Goal: Task Accomplishment & Management: Manage account settings

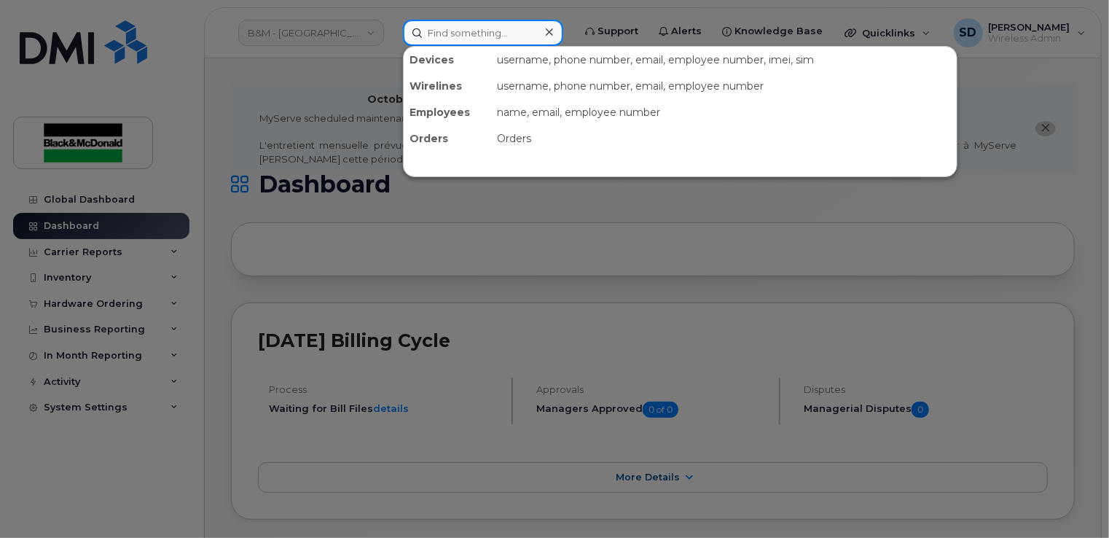
click at [437, 26] on input at bounding box center [483, 33] width 160 height 26
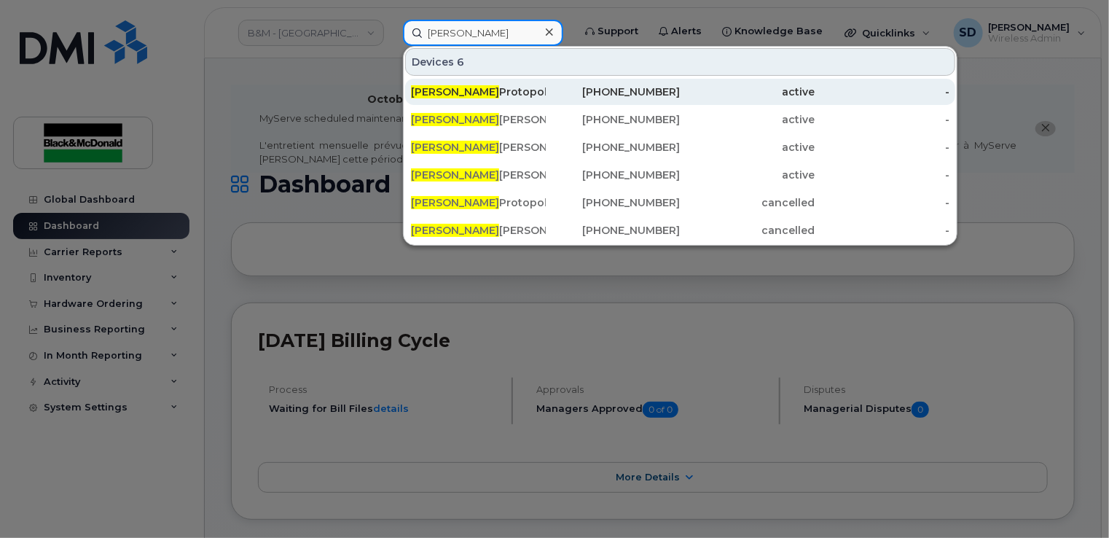
type input "michael"
click at [468, 92] on div "Michael Protopolous" at bounding box center [478, 92] width 135 height 15
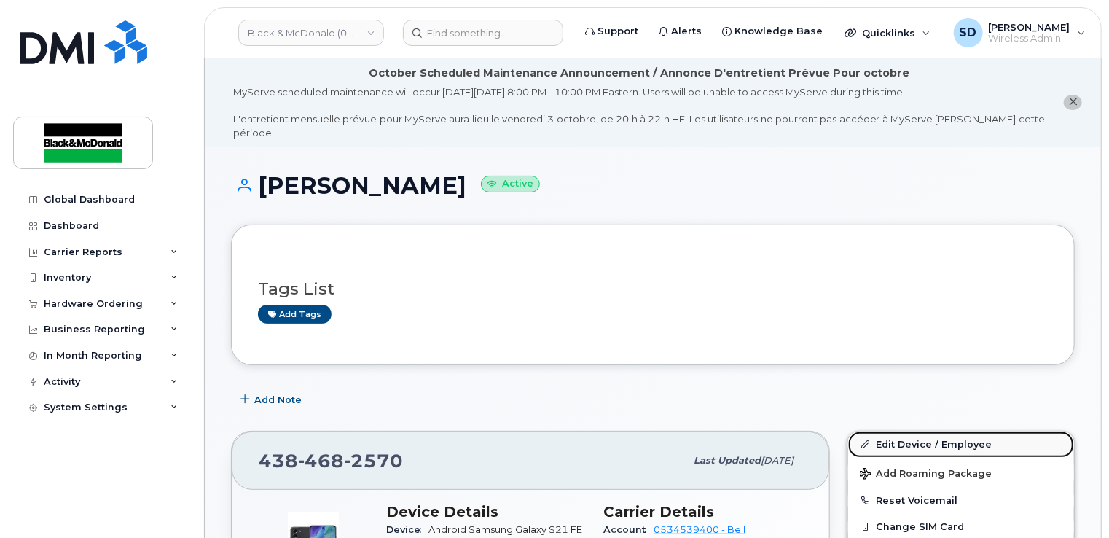
click at [900, 432] on link "Edit Device / Employee" at bounding box center [962, 445] width 226 height 26
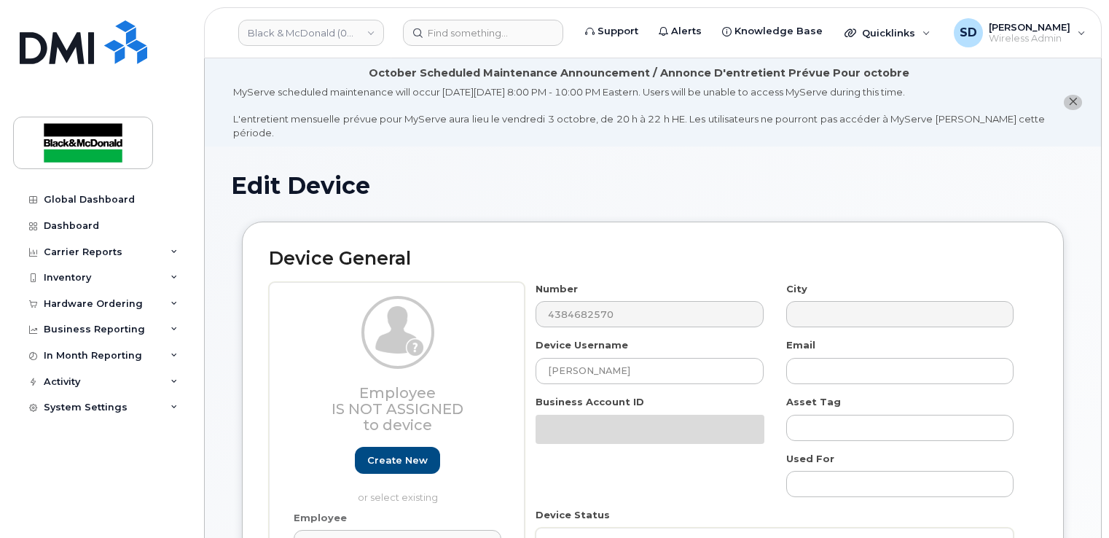
select select "91390"
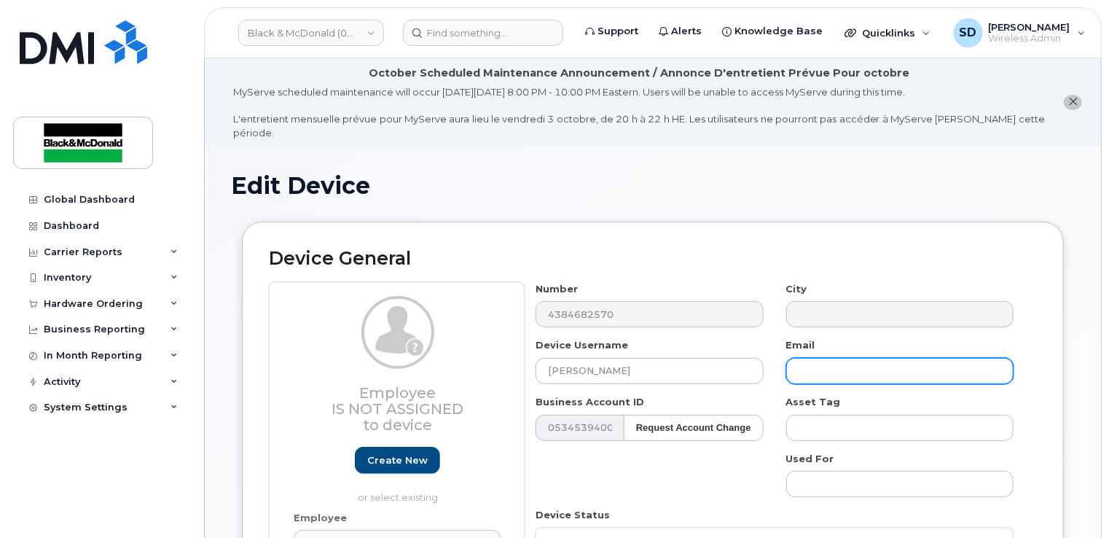
paste input "[EMAIL_ADDRESS][DOMAIN_NAME]"
click at [843, 358] on input "[EMAIL_ADDRESS][DOMAIN_NAME]" at bounding box center [900, 371] width 227 height 26
type input "[EMAIL_ADDRESS][DOMAIN_NAME]"
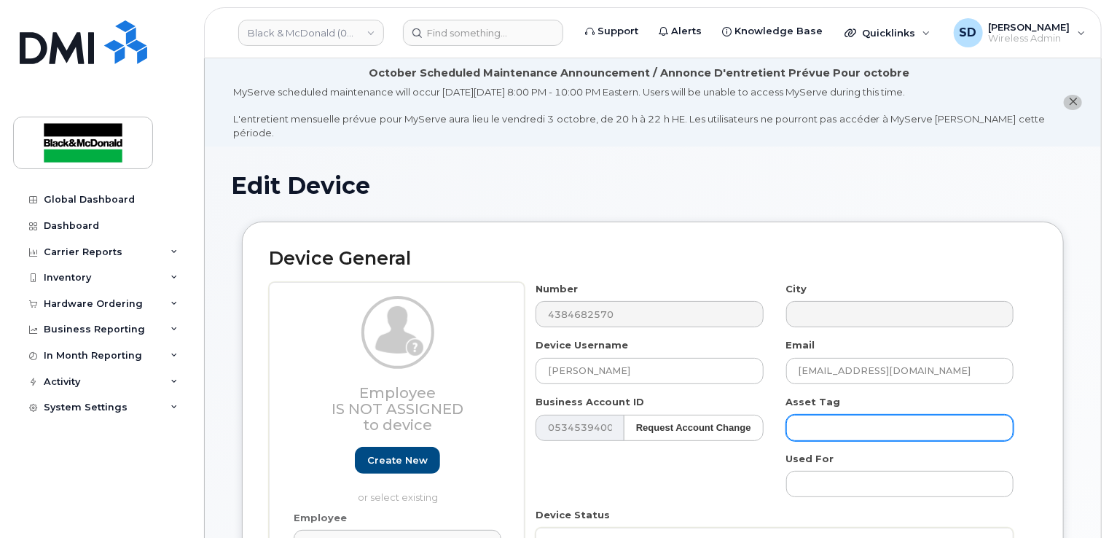
click at [813, 415] on input "text" at bounding box center [900, 428] width 227 height 26
click at [765, 361] on div "Device Username Michael Protopolous" at bounding box center [650, 361] width 250 height 46
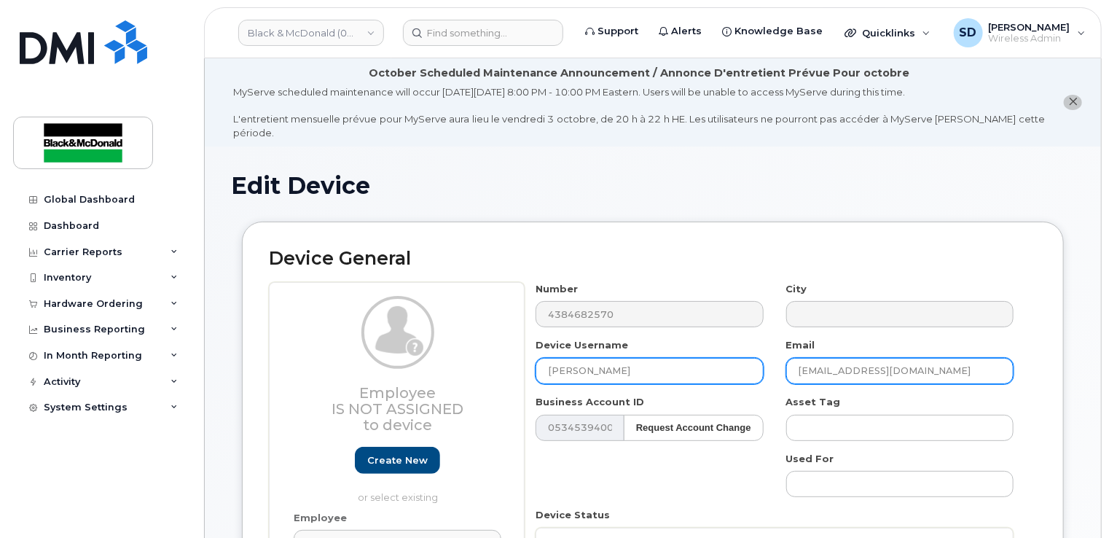
drag, startPoint x: 907, startPoint y: 353, endPoint x: 720, endPoint y: 351, distance: 186.6
click at [708, 354] on div "Number 4384682570 City Device Username Michael Protopolous Email mprotopoulos@p…" at bounding box center [775, 479] width 501 height 394
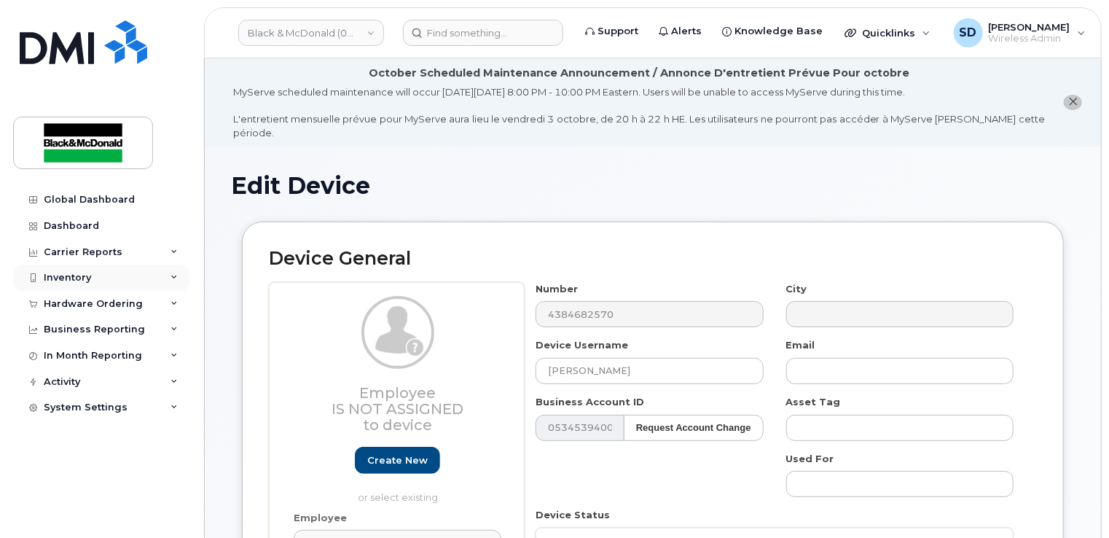
click at [157, 280] on div "Inventory" at bounding box center [101, 278] width 176 height 26
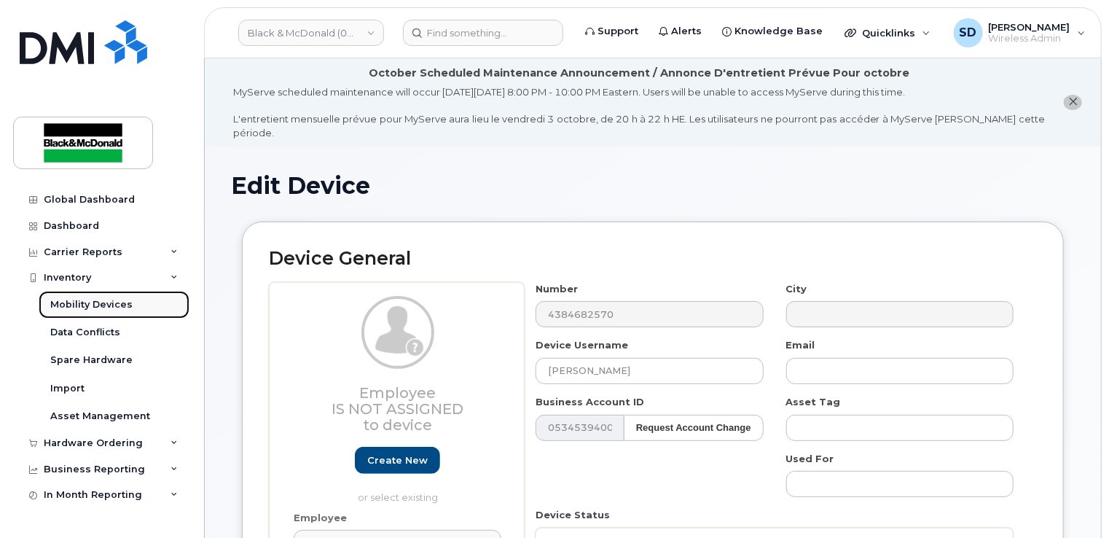
click at [122, 305] on div "Mobility Devices" at bounding box center [91, 304] width 82 height 13
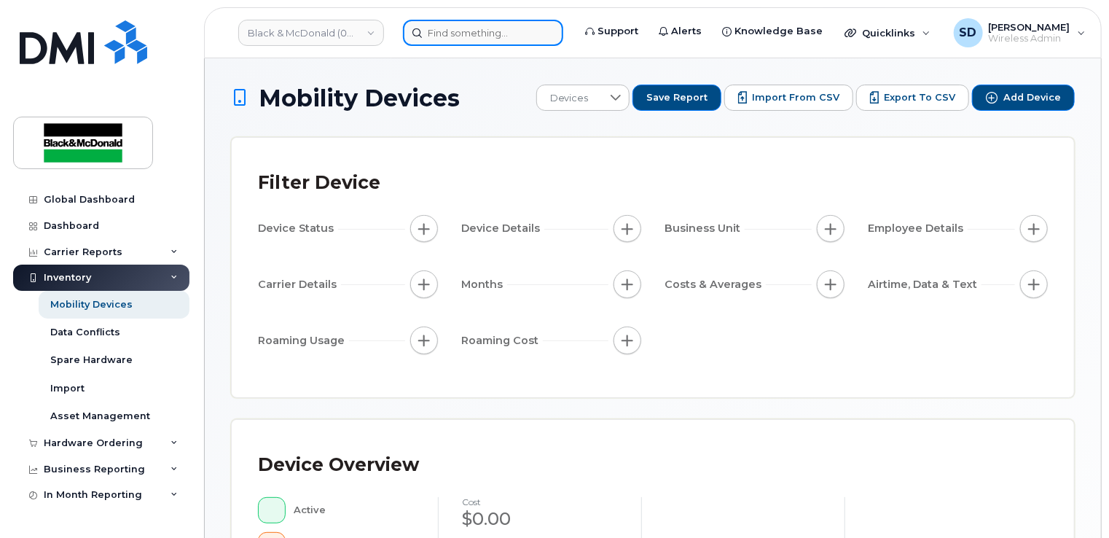
click at [437, 36] on input at bounding box center [483, 33] width 160 height 26
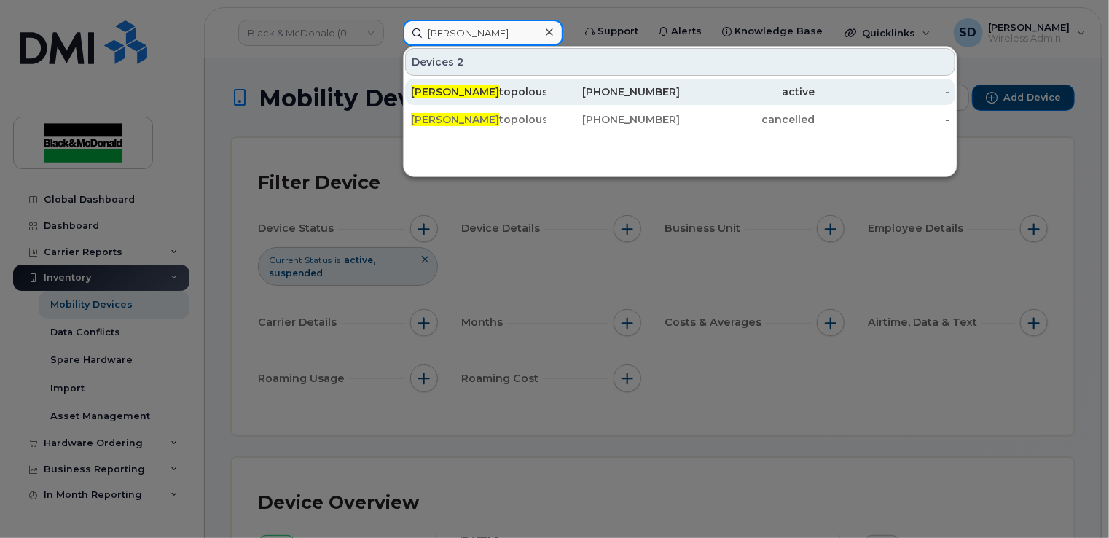
type input "michael pro"
click at [440, 92] on span "Michael Pro" at bounding box center [455, 91] width 88 height 13
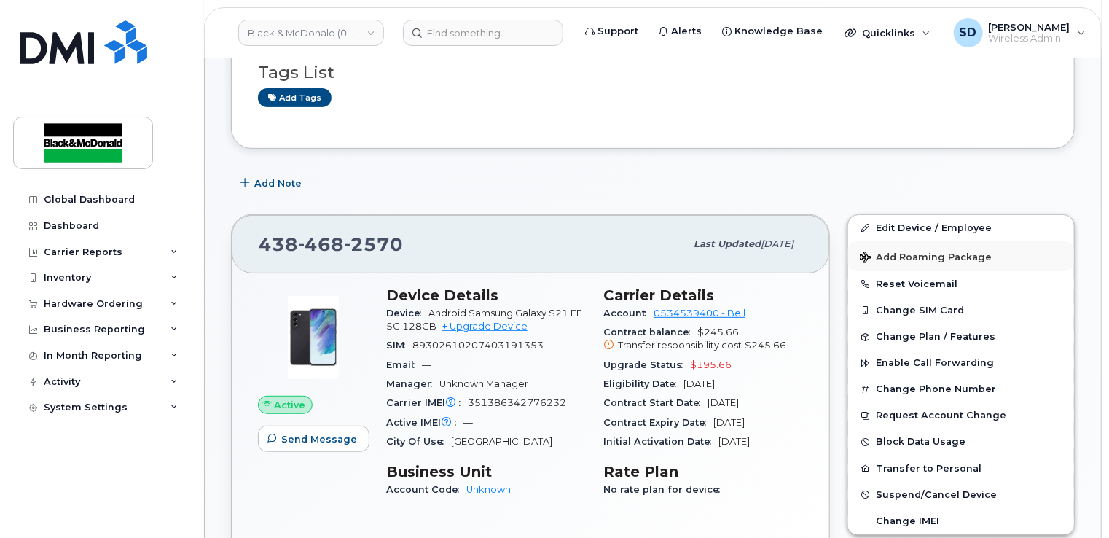
scroll to position [219, 0]
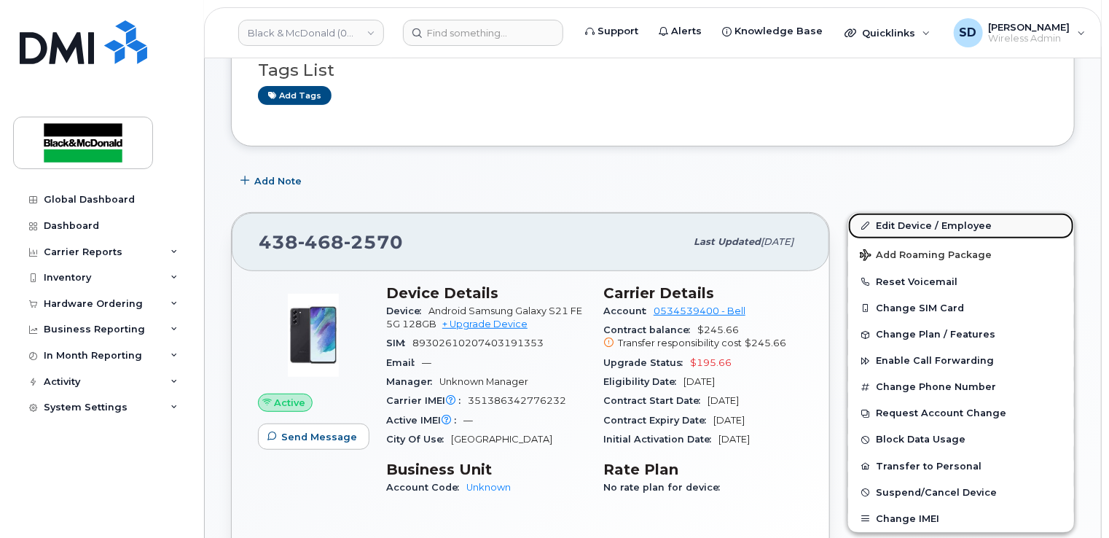
click at [905, 213] on link "Edit Device / Employee" at bounding box center [962, 226] width 226 height 26
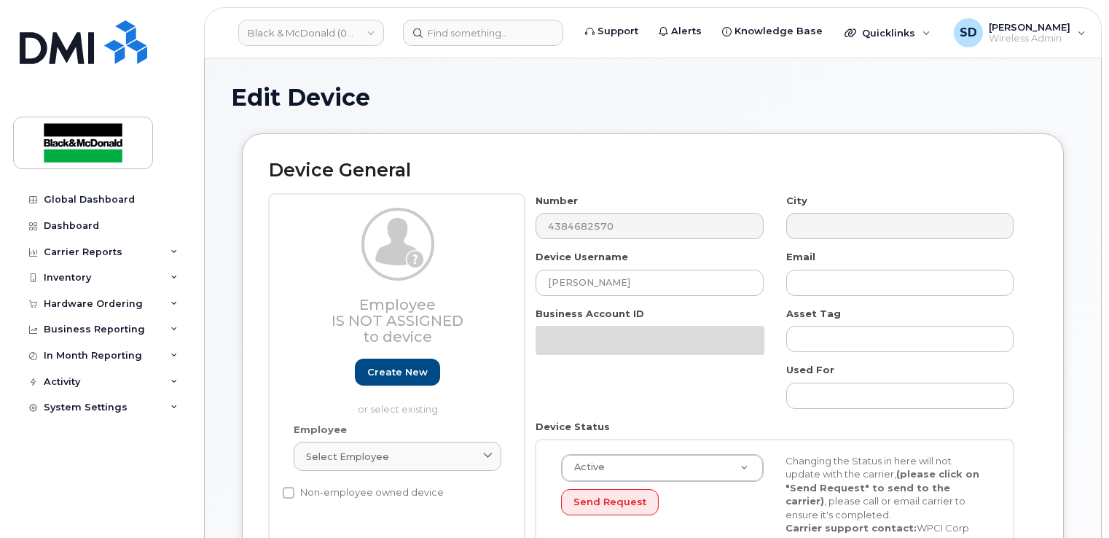
select select "91390"
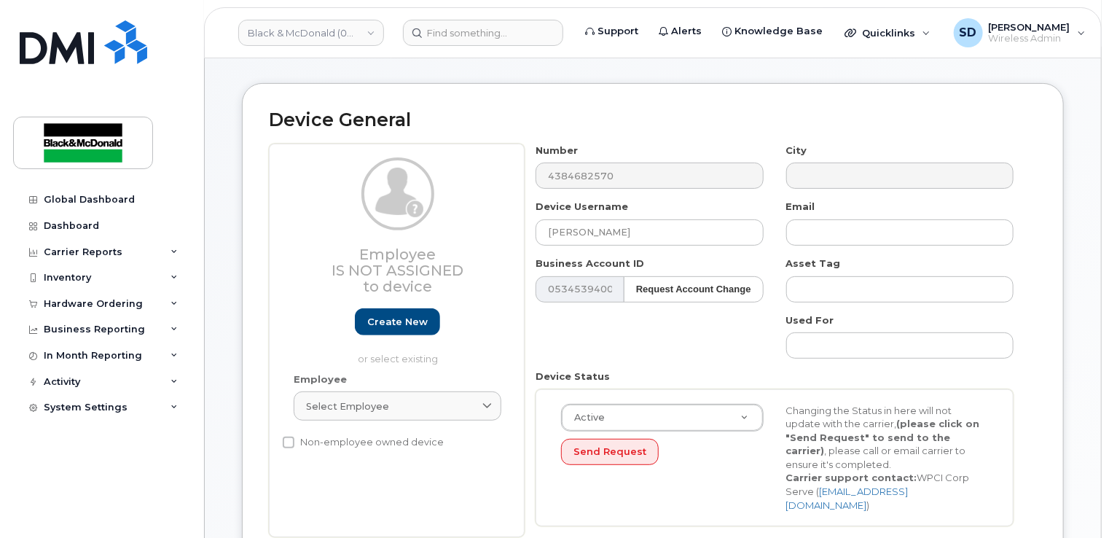
scroll to position [146, 0]
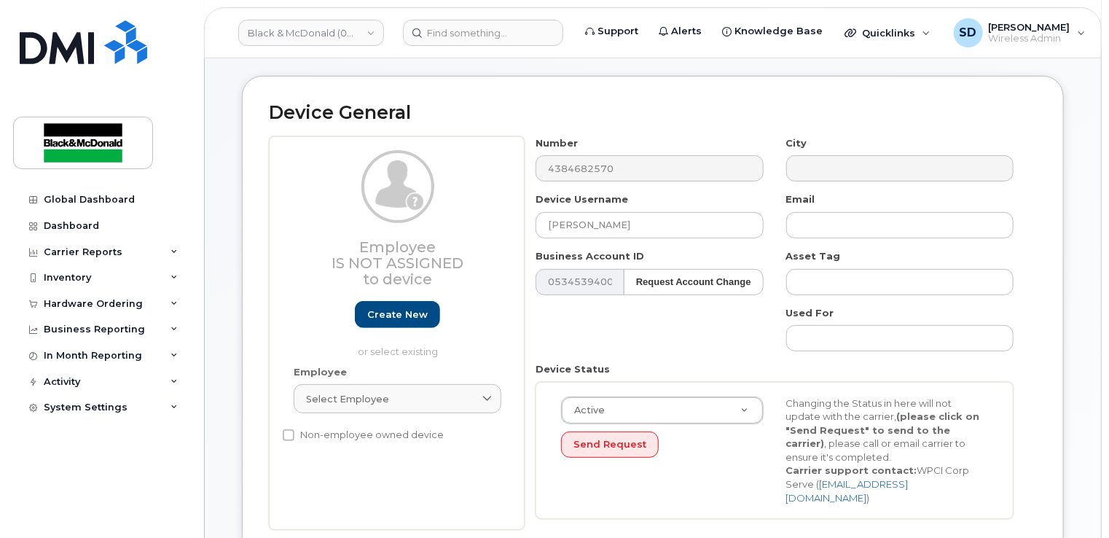
drag, startPoint x: 814, startPoint y: 204, endPoint x: 223, endPoint y: 339, distance: 605.7
click at [93, 278] on div "Inventory" at bounding box center [101, 278] width 176 height 26
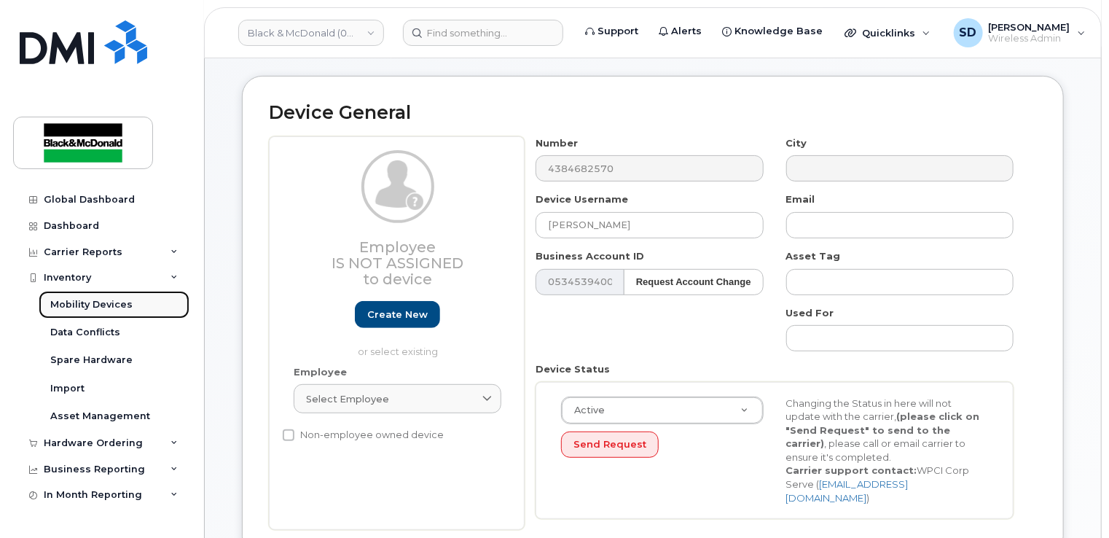
click at [114, 302] on div "Mobility Devices" at bounding box center [91, 304] width 82 height 13
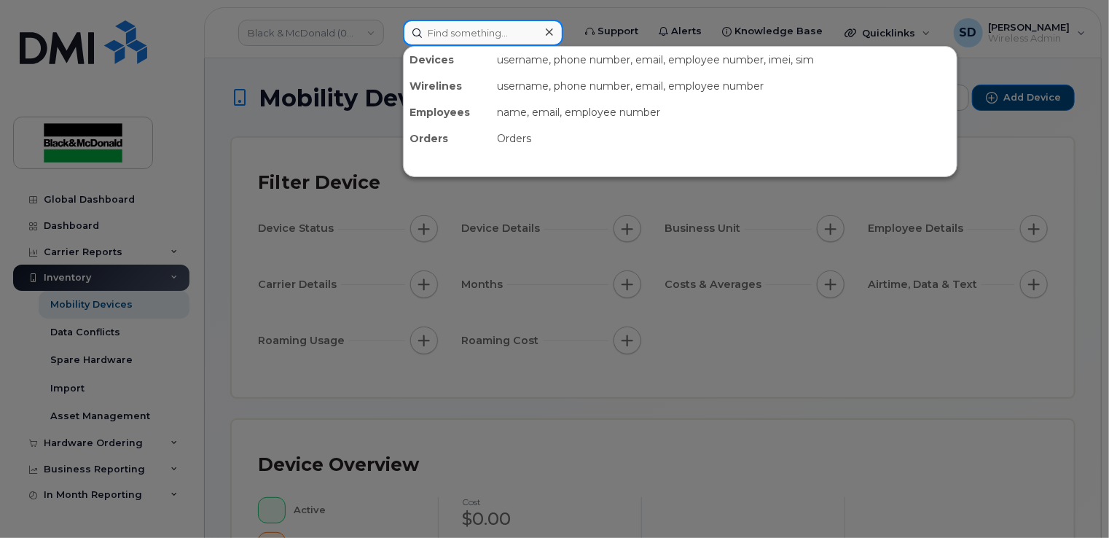
click at [466, 31] on input at bounding box center [483, 33] width 160 height 26
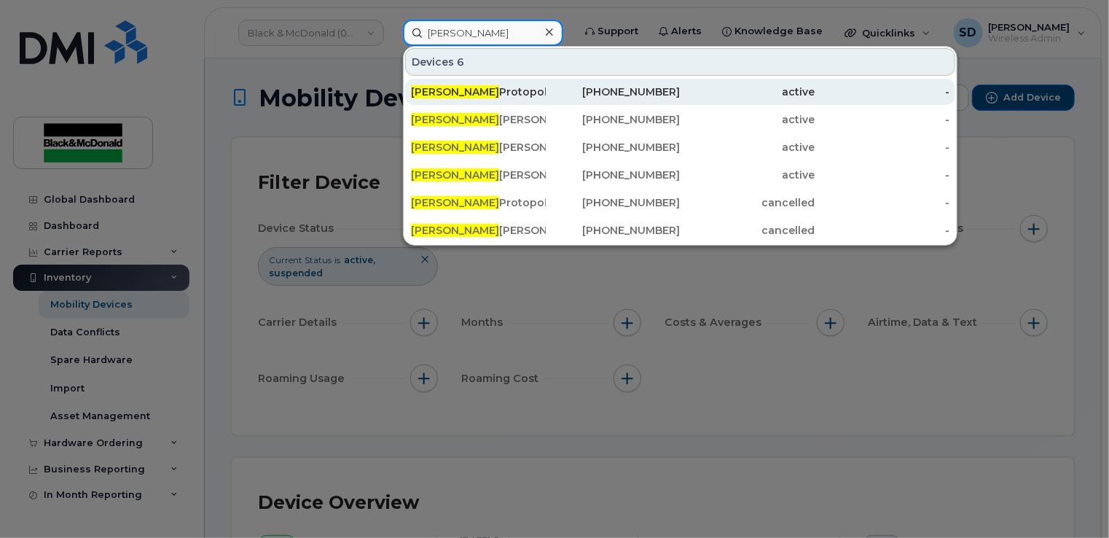
type input "Michael"
click at [443, 89] on span "Michael" at bounding box center [455, 91] width 88 height 13
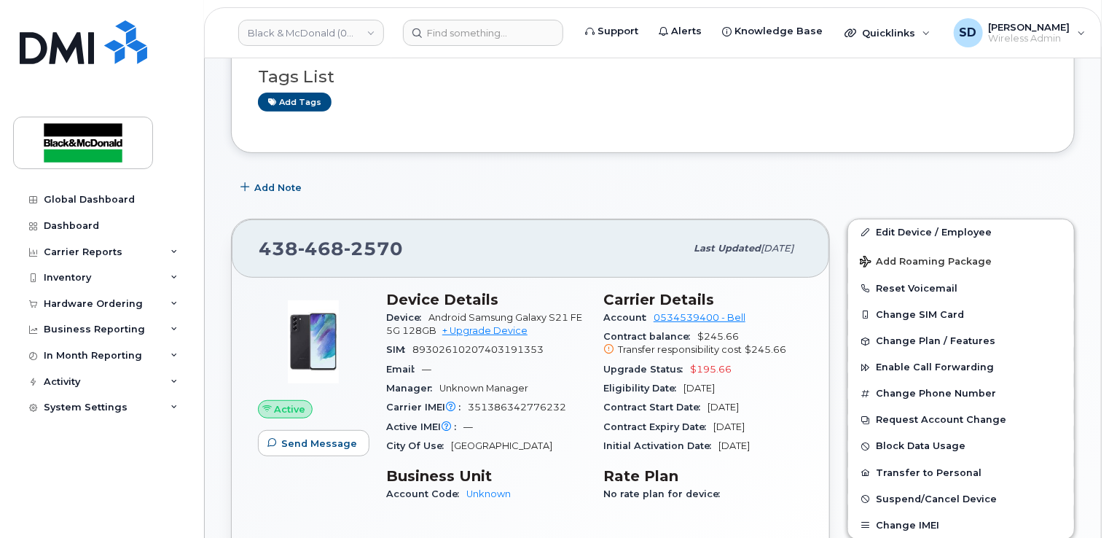
scroll to position [292, 0]
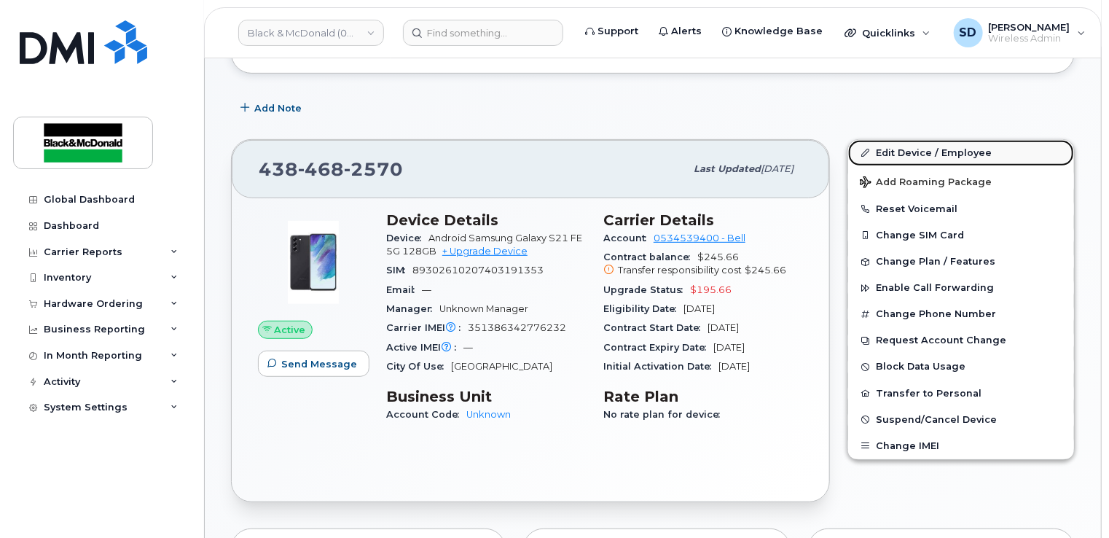
click at [904, 140] on link "Edit Device / Employee" at bounding box center [962, 153] width 226 height 26
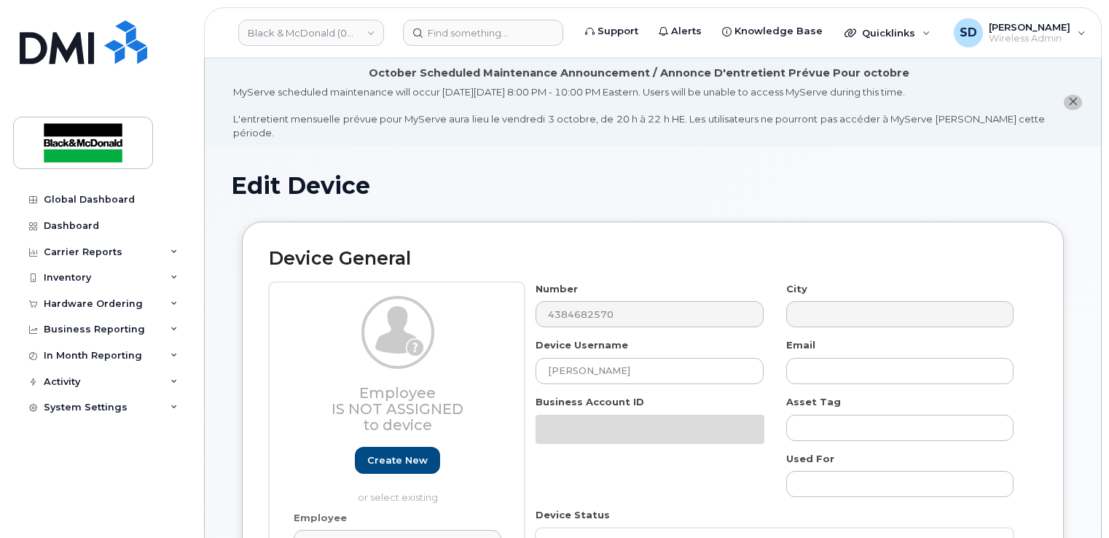
select select "91390"
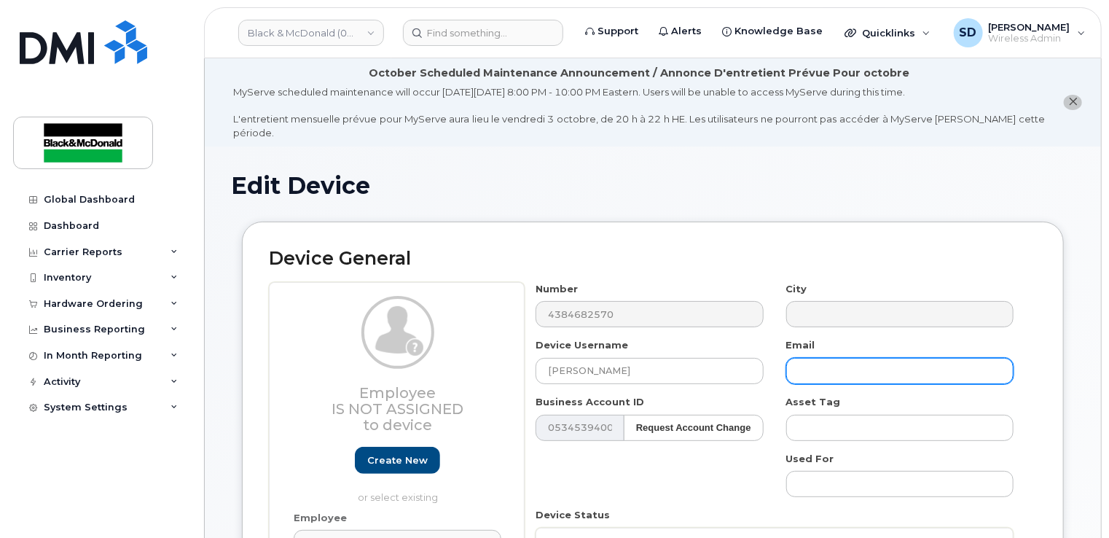
paste input "[EMAIL_ADDRESS][DOMAIN_NAME]"
click at [843, 358] on input "[EMAIL_ADDRESS][DOMAIN_NAME]" at bounding box center [900, 371] width 227 height 26
click at [938, 358] on input "[EMAIL_ADDRESS][DOMAIN_NAME]" at bounding box center [900, 371] width 227 height 26
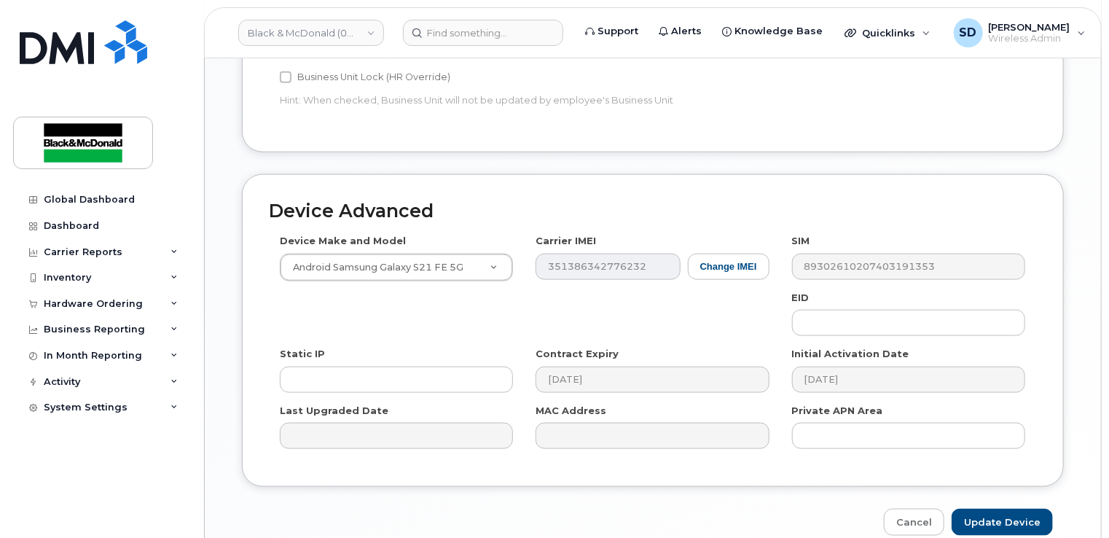
scroll to position [843, 0]
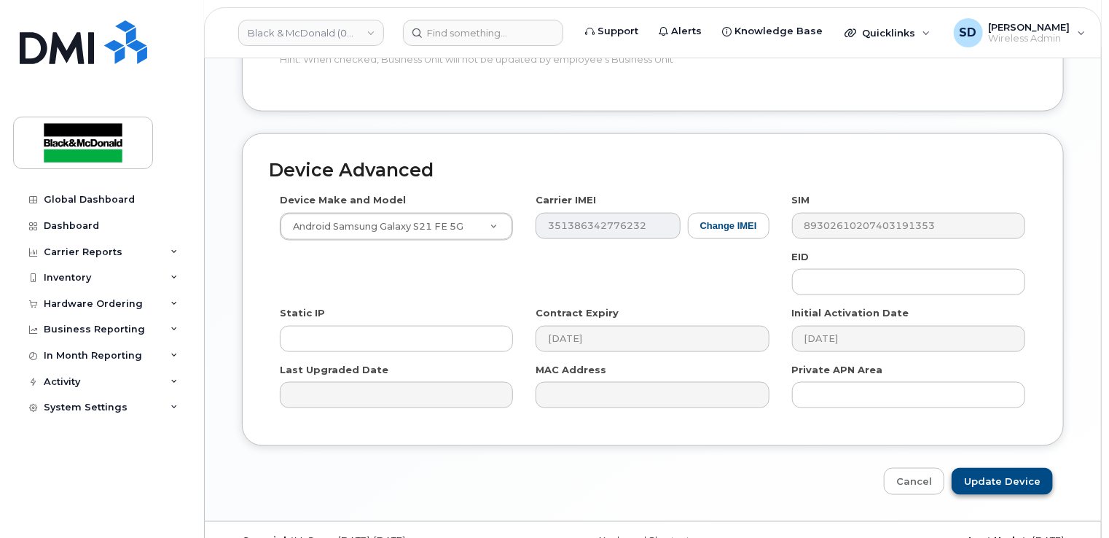
type input "[EMAIL_ADDRESS][DOMAIN_NAME]"
click at [1018, 468] on input "Update Device" at bounding box center [1002, 481] width 101 height 27
type input "Saving..."
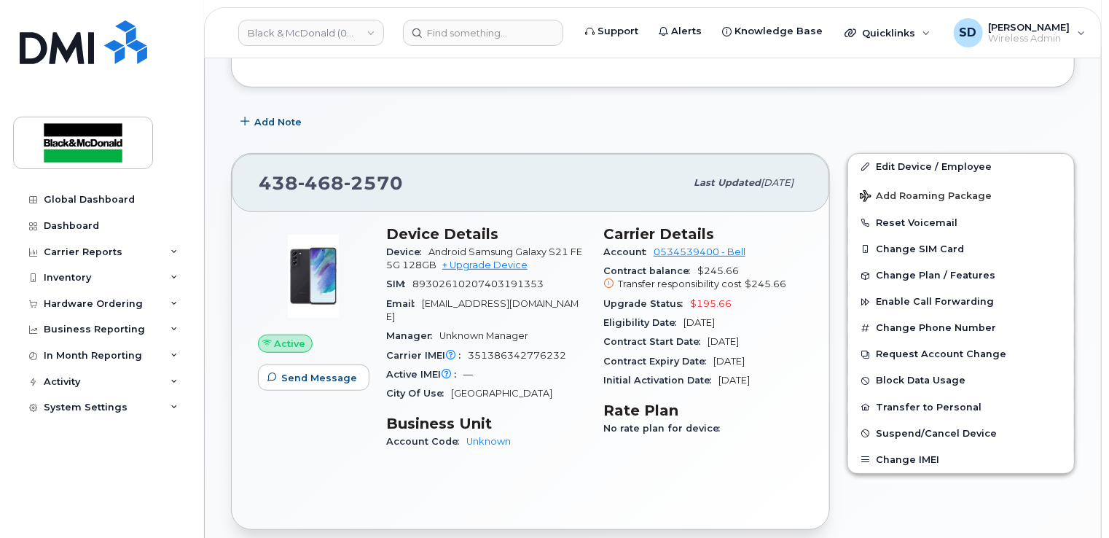
scroll to position [292, 0]
